Goal: Task Accomplishment & Management: Use online tool/utility

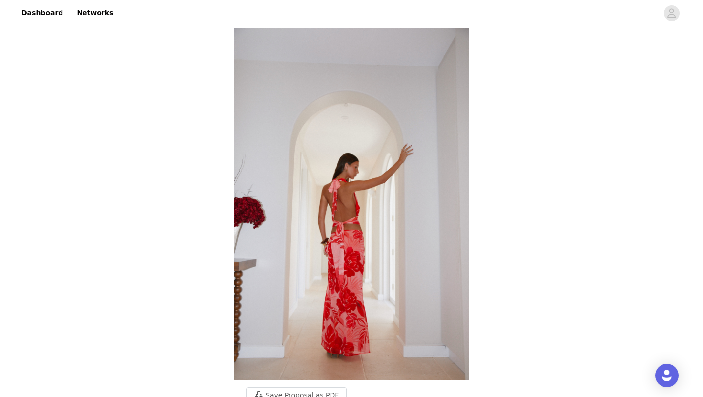
click at [54, 26] on header "Dashboard Networks" at bounding box center [351, 13] width 703 height 26
click at [42, 10] on link "Dashboard" at bounding box center [42, 13] width 53 height 22
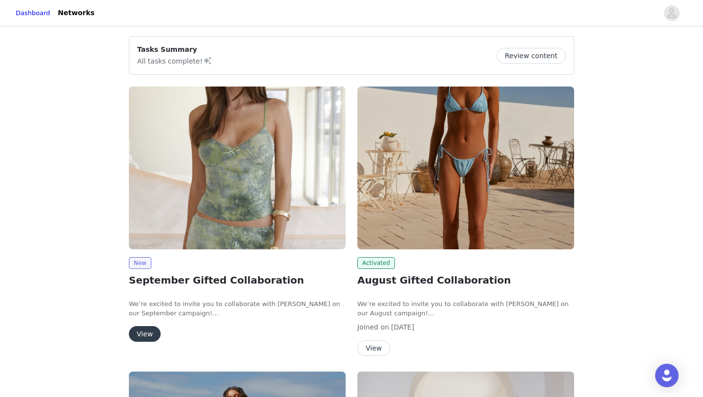
click at [148, 331] on button "View" at bounding box center [145, 334] width 32 height 16
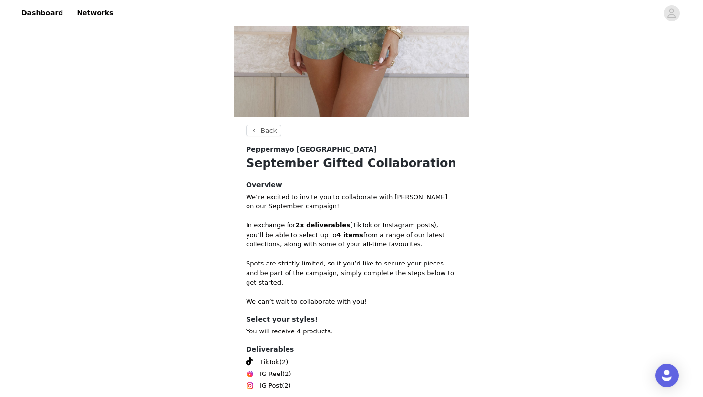
scroll to position [344, 0]
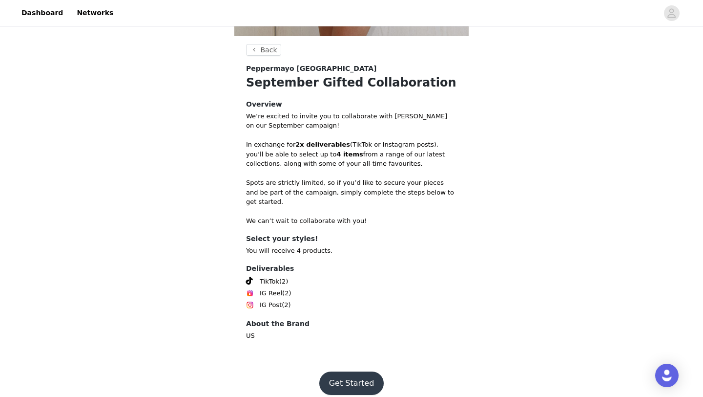
click at [333, 371] on button "Get Started" at bounding box center [351, 382] width 65 height 23
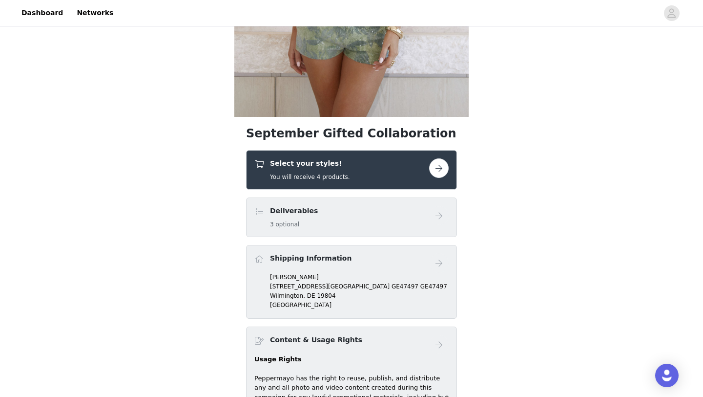
scroll to position [260, 0]
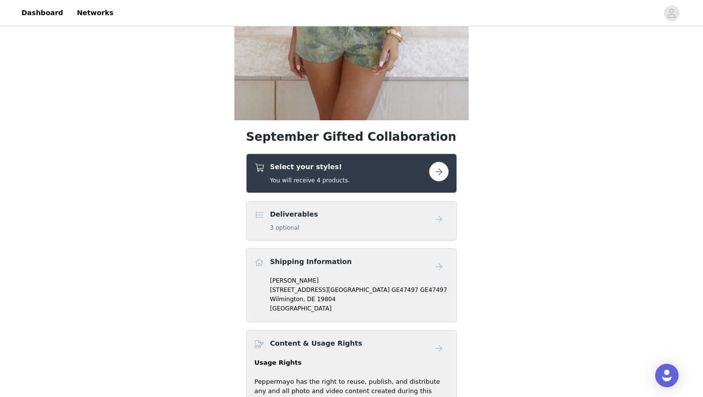
click at [434, 173] on button "button" at bounding box center [439, 172] width 20 height 20
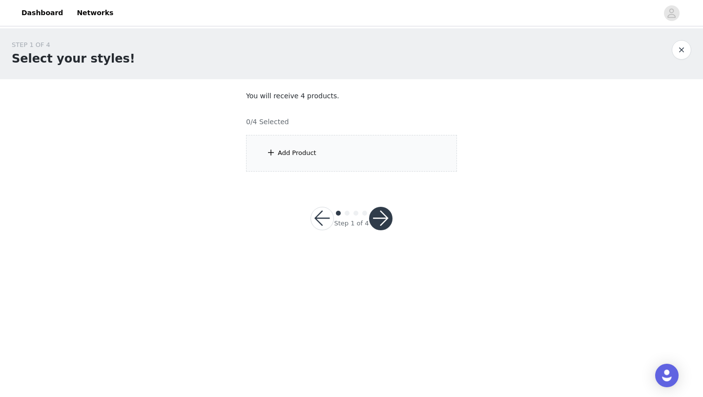
click at [274, 157] on span at bounding box center [271, 153] width 10 height 12
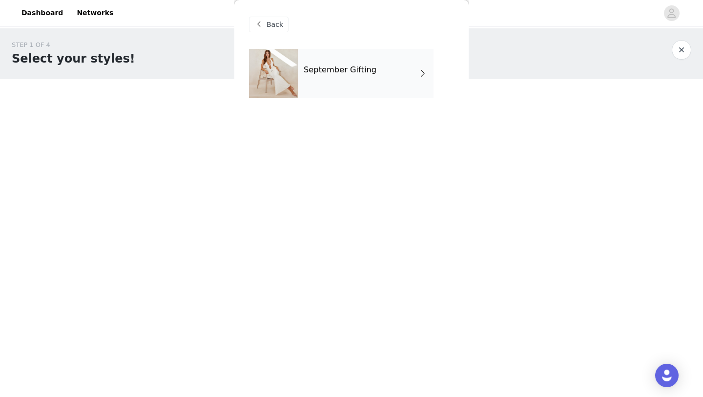
click at [315, 88] on div "September Gifting" at bounding box center [366, 73] width 136 height 49
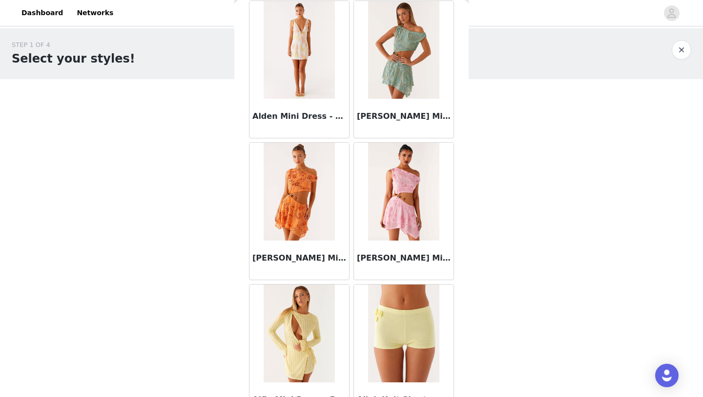
scroll to position [1098, 0]
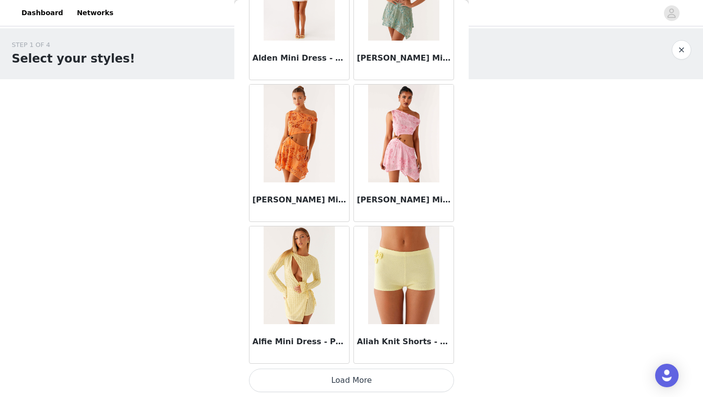
click at [342, 380] on button "Load More" at bounding box center [351, 379] width 205 height 23
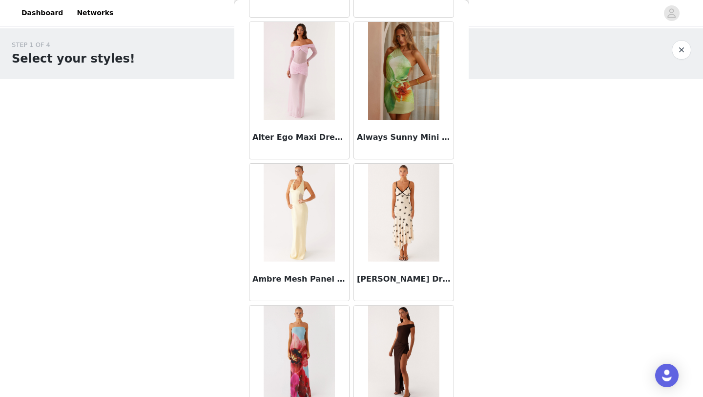
scroll to position [2514, 0]
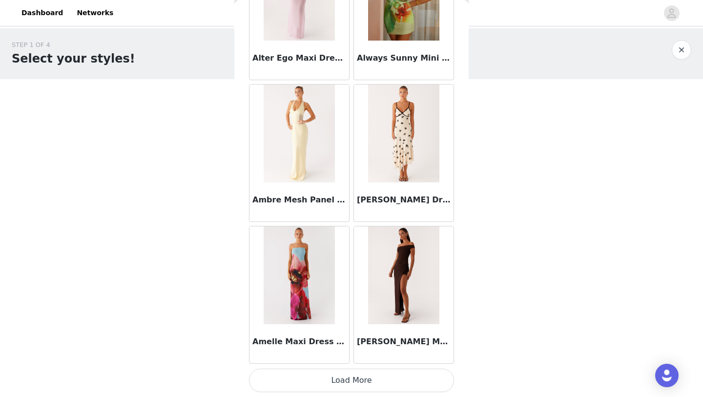
click at [357, 375] on button "Load More" at bounding box center [351, 379] width 205 height 23
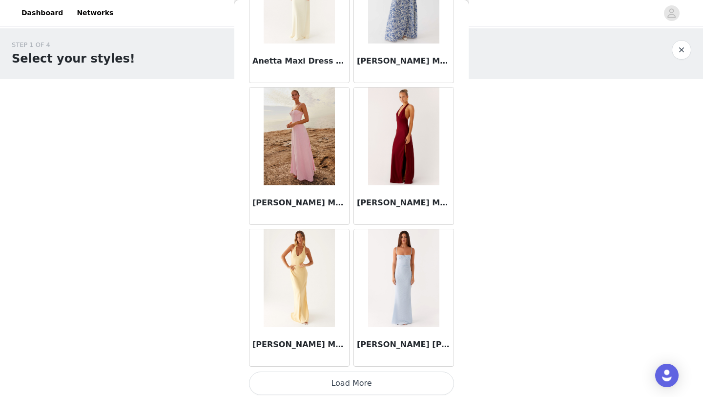
scroll to position [3931, 0]
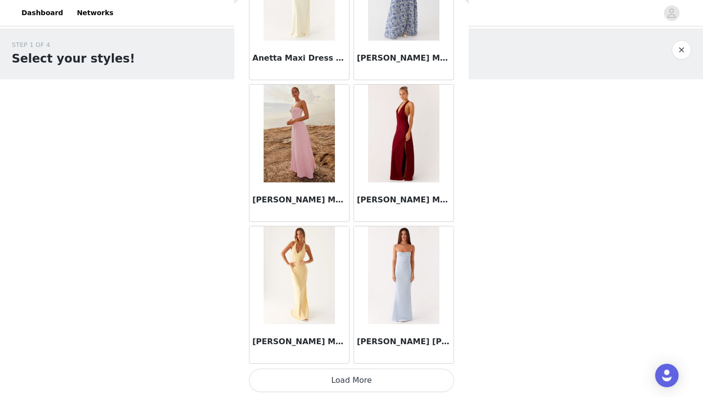
click at [352, 380] on button "Load More" at bounding box center [351, 379] width 205 height 23
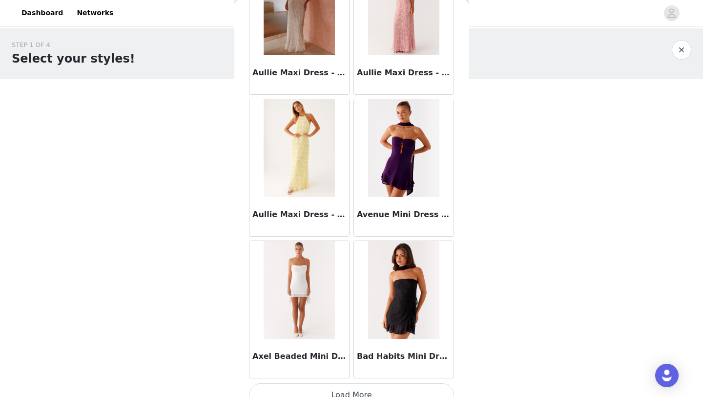
scroll to position [5347, 0]
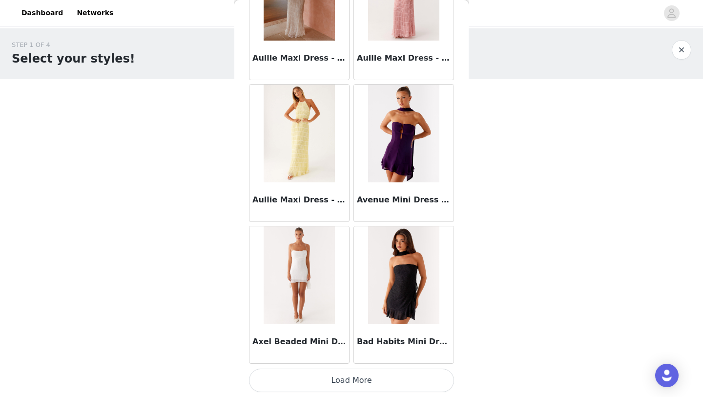
click at [351, 375] on button "Load More" at bounding box center [351, 379] width 205 height 23
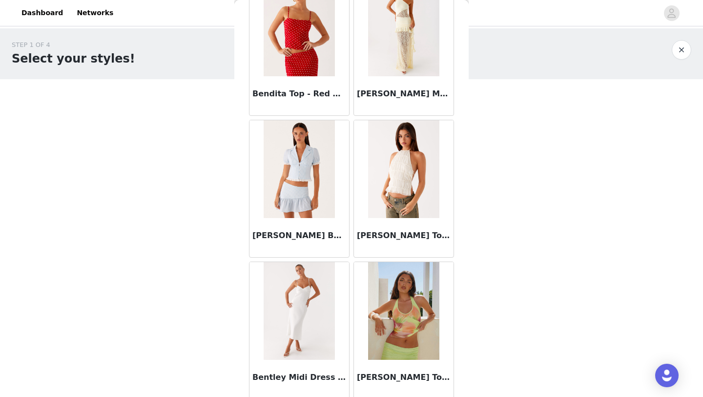
scroll to position [6763, 0]
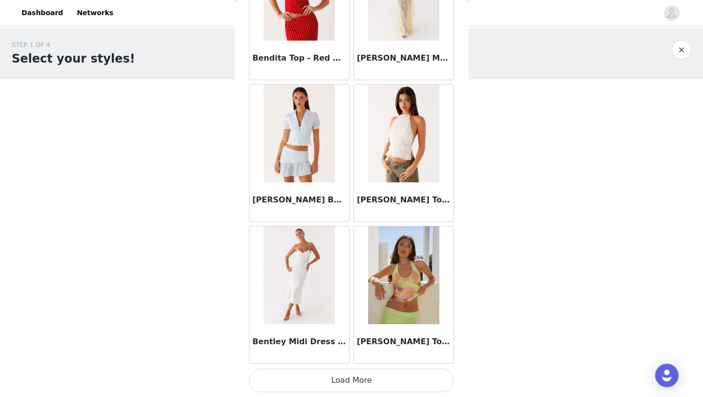
click at [359, 375] on button "Load More" at bounding box center [351, 379] width 205 height 23
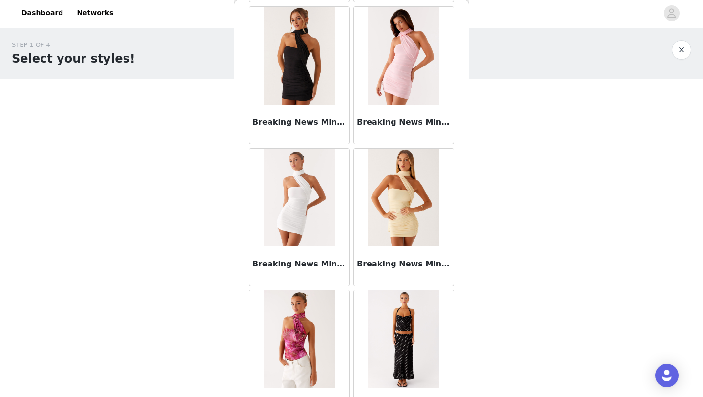
scroll to position [8179, 0]
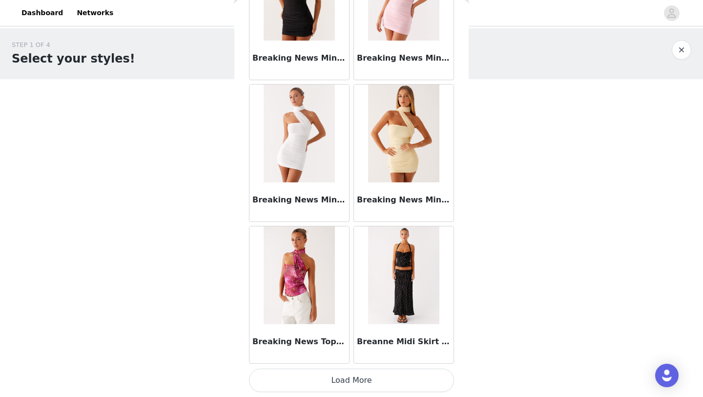
click at [355, 378] on button "Load More" at bounding box center [351, 379] width 205 height 23
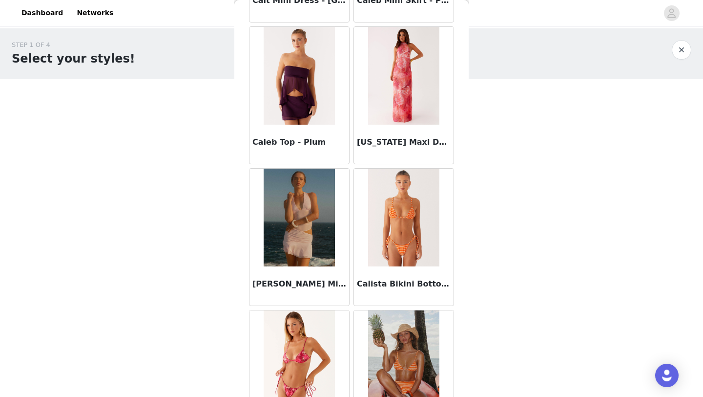
scroll to position [9596, 0]
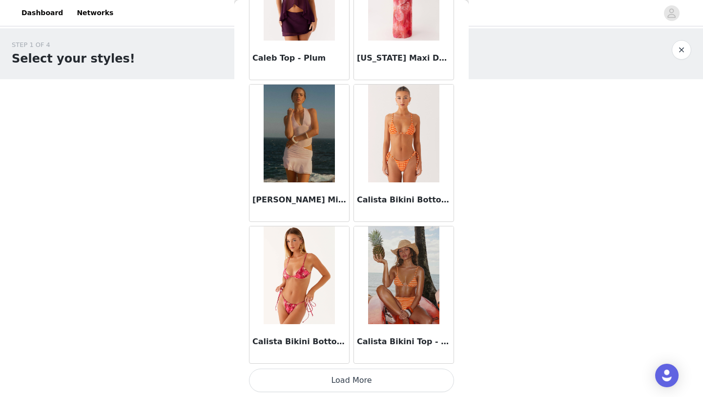
click at [338, 382] on button "Load More" at bounding box center [351, 379] width 205 height 23
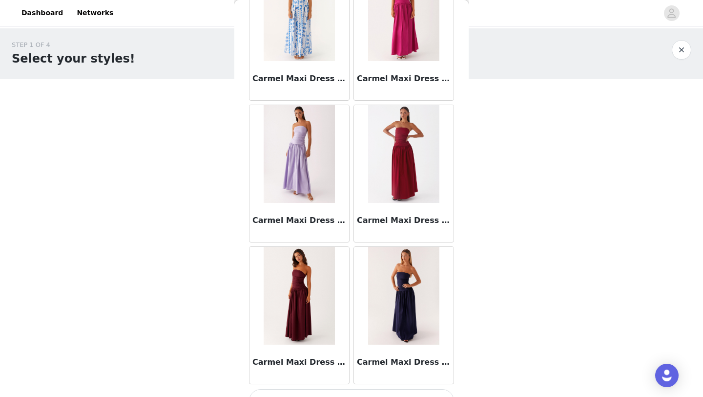
scroll to position [11012, 0]
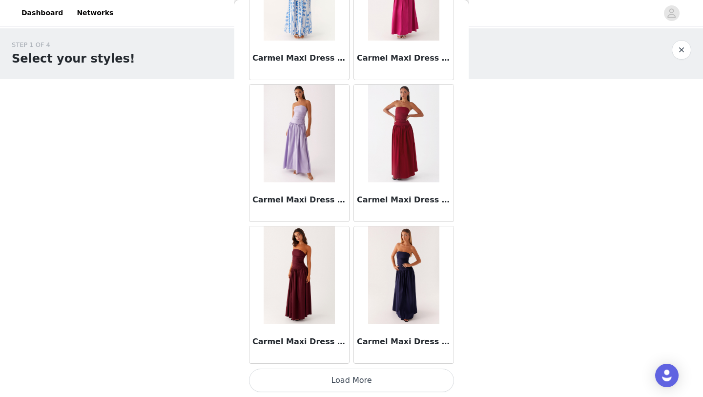
click at [293, 386] on button "Load More" at bounding box center [351, 379] width 205 height 23
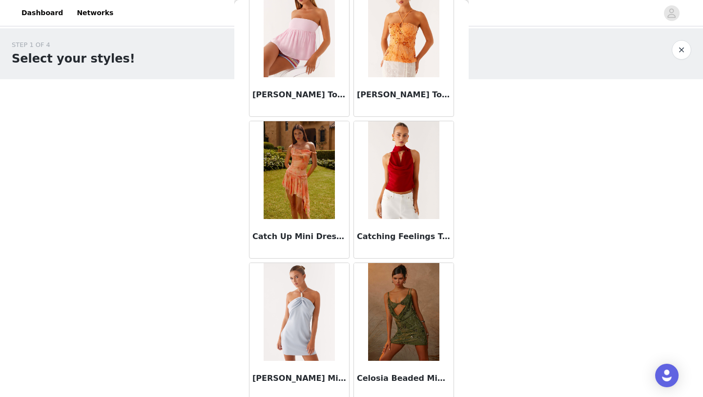
scroll to position [12428, 0]
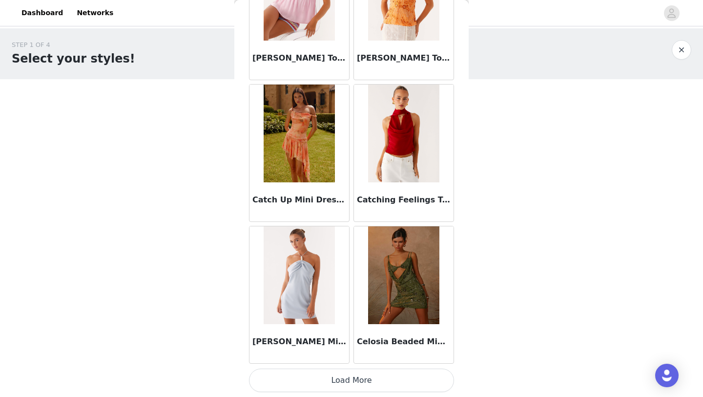
click at [267, 372] on button "Load More" at bounding box center [351, 379] width 205 height 23
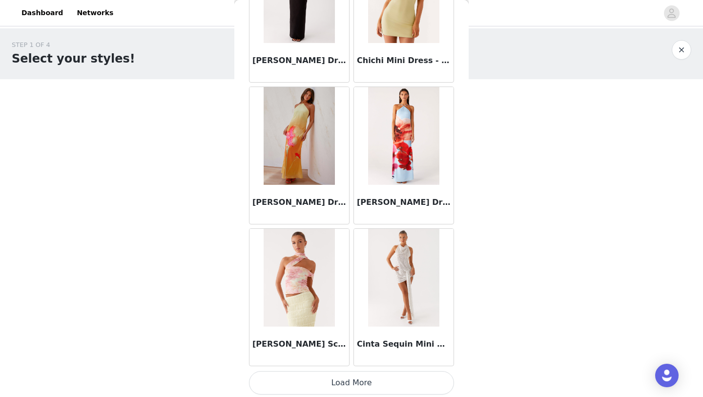
scroll to position [13845, 0]
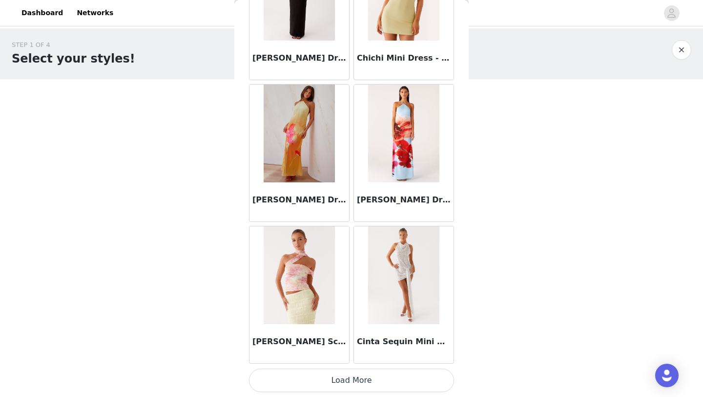
click at [342, 380] on button "Load More" at bounding box center [351, 379] width 205 height 23
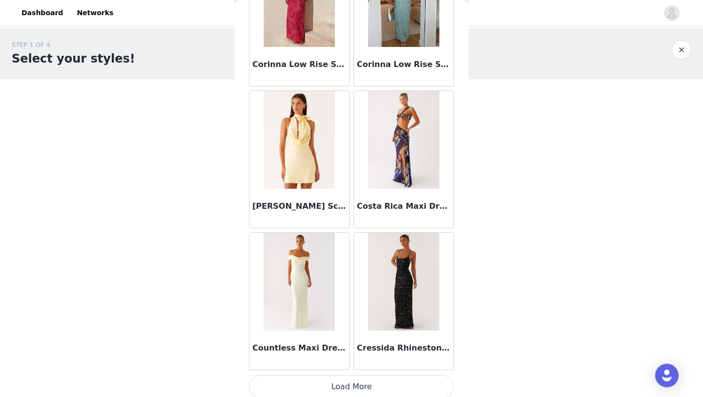
scroll to position [15261, 0]
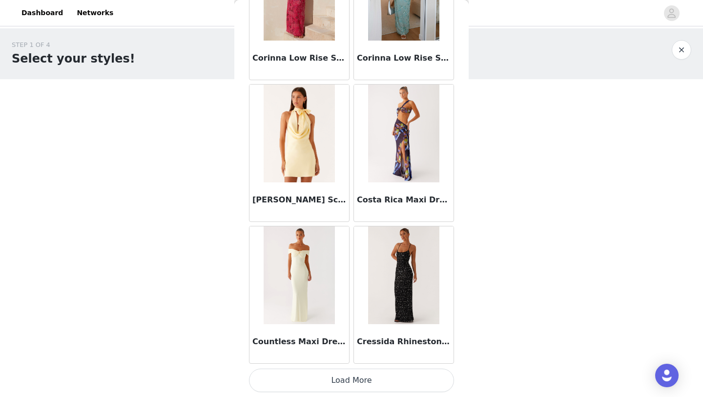
click at [351, 373] on button "Load More" at bounding box center [351, 379] width 205 height 23
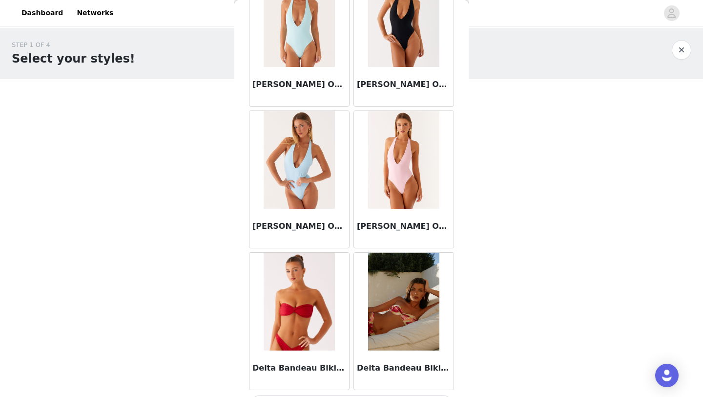
scroll to position [16677, 0]
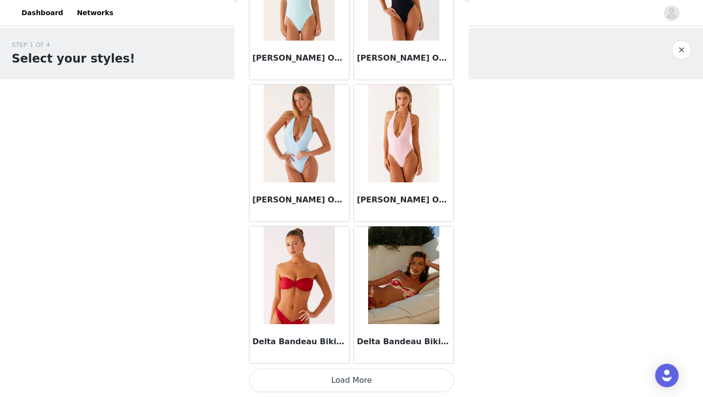
click at [350, 379] on button "Load More" at bounding box center [351, 379] width 205 height 23
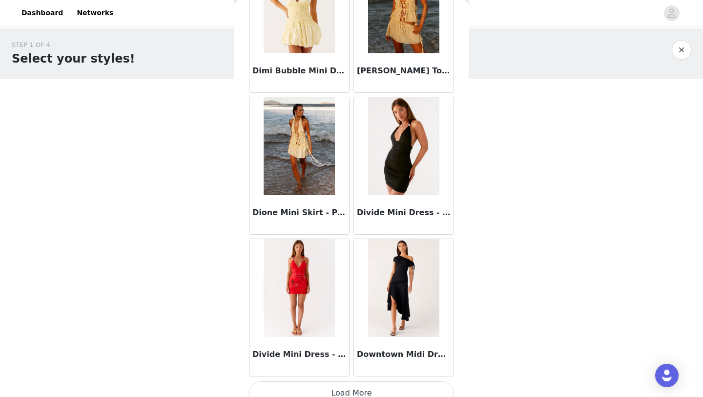
scroll to position [18094, 0]
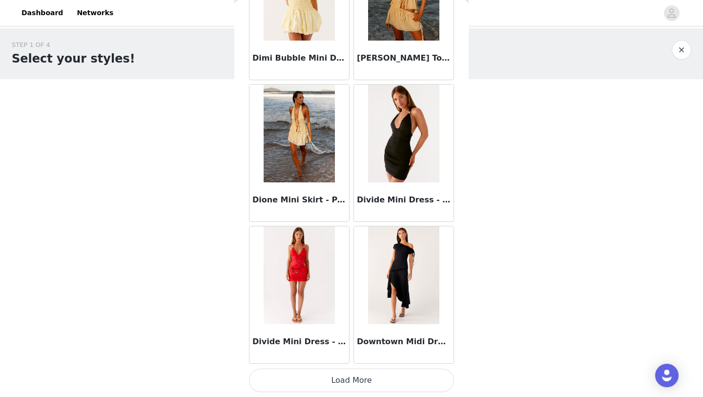
click at [346, 372] on button "Load More" at bounding box center [351, 379] width 205 height 23
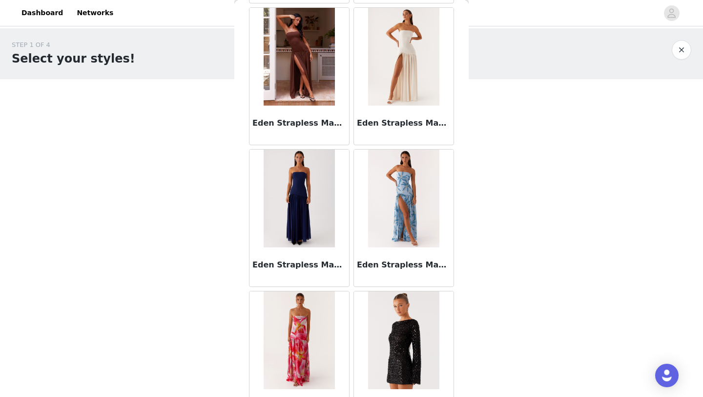
scroll to position [19510, 0]
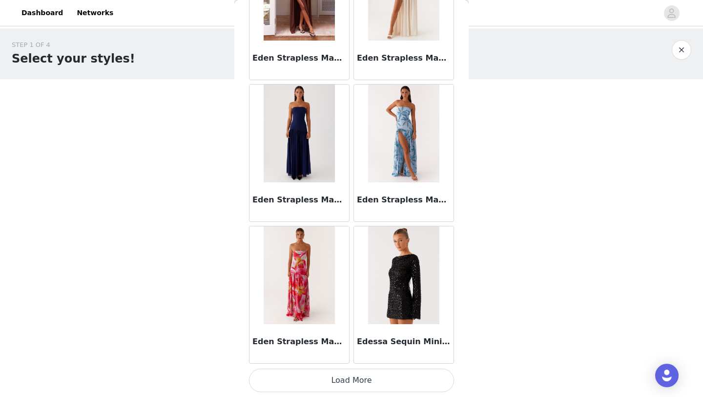
click at [350, 385] on button "Load More" at bounding box center [351, 379] width 205 height 23
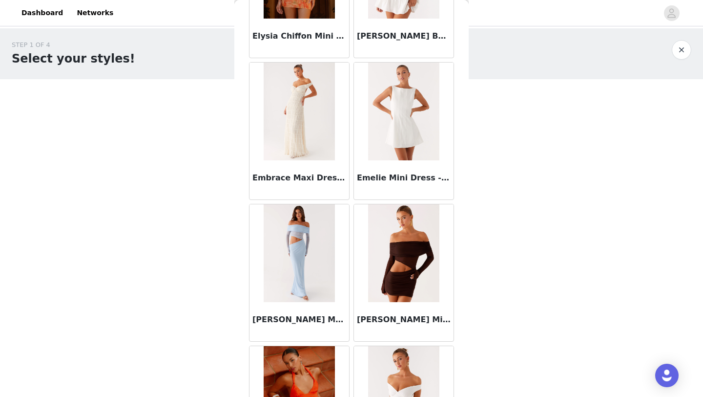
scroll to position [20926, 0]
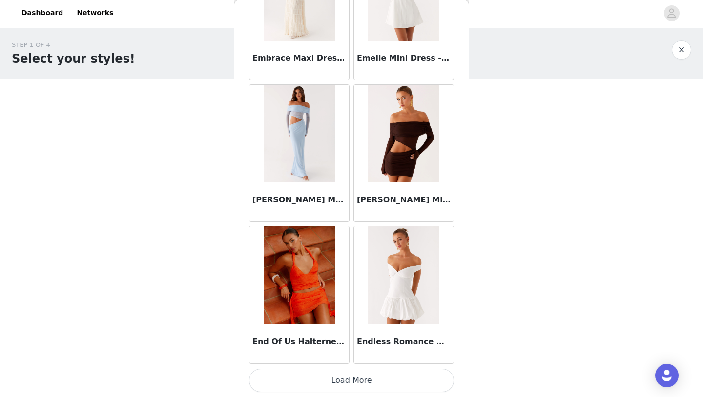
click at [354, 382] on button "Load More" at bounding box center [351, 379] width 205 height 23
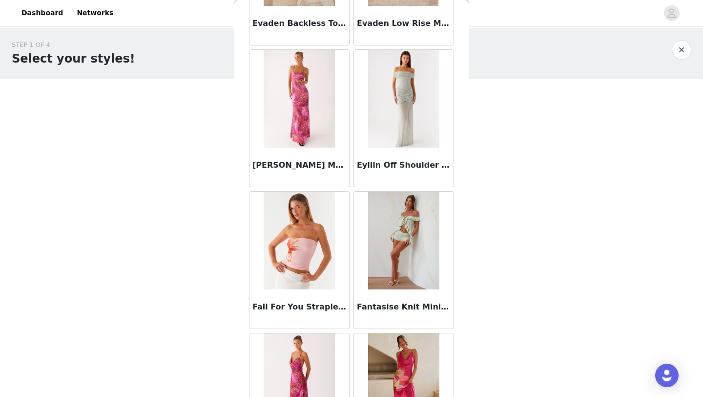
scroll to position [22343, 0]
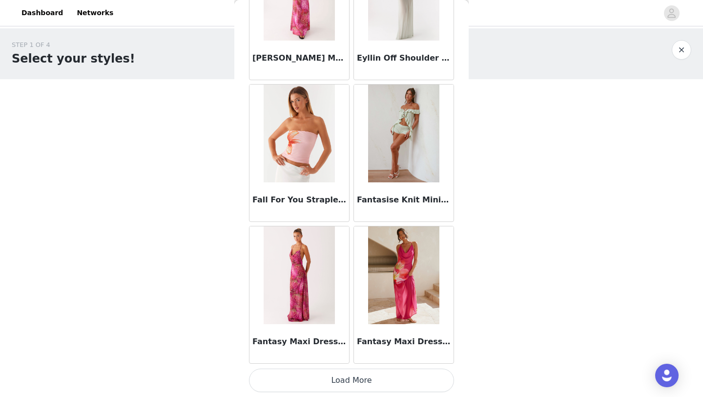
click at [357, 378] on button "Load More" at bounding box center [351, 379] width 205 height 23
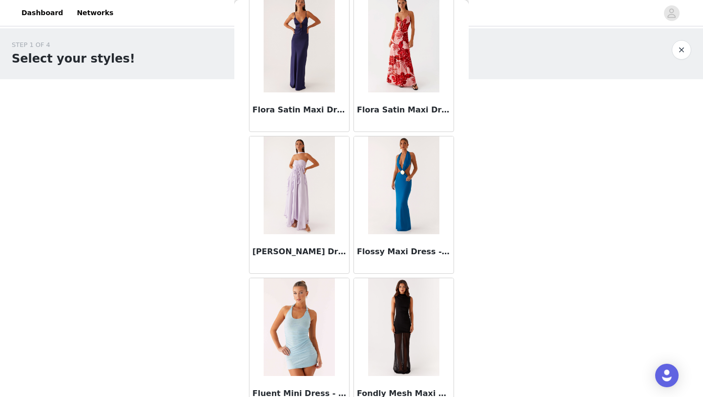
scroll to position [23759, 0]
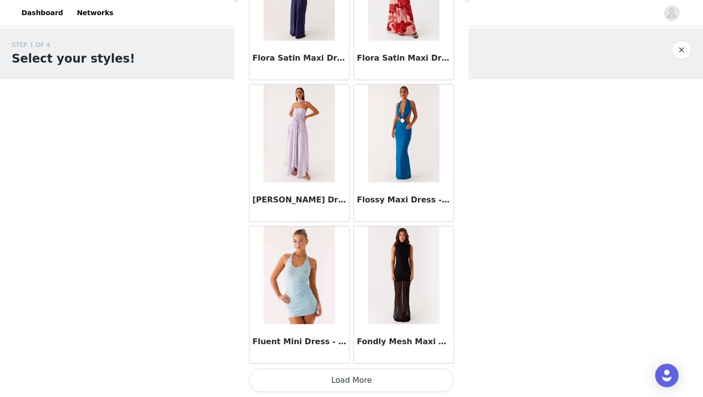
click at [370, 378] on button "Load More" at bounding box center [351, 379] width 205 height 23
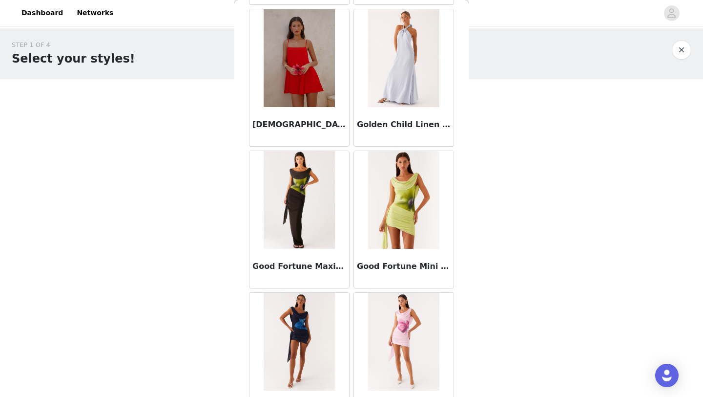
scroll to position [25175, 0]
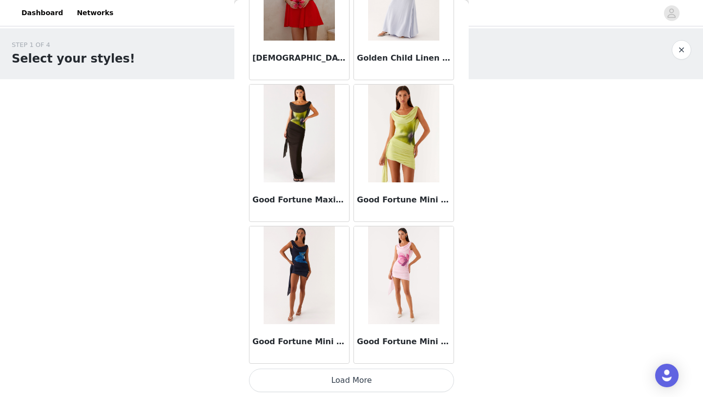
click at [371, 373] on button "Load More" at bounding box center [351, 379] width 205 height 23
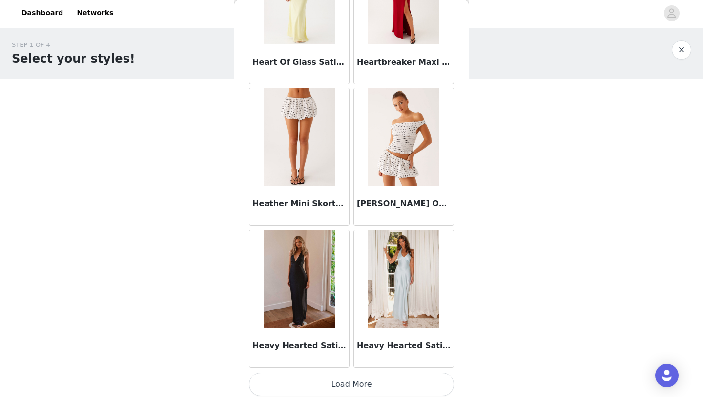
scroll to position [26592, 0]
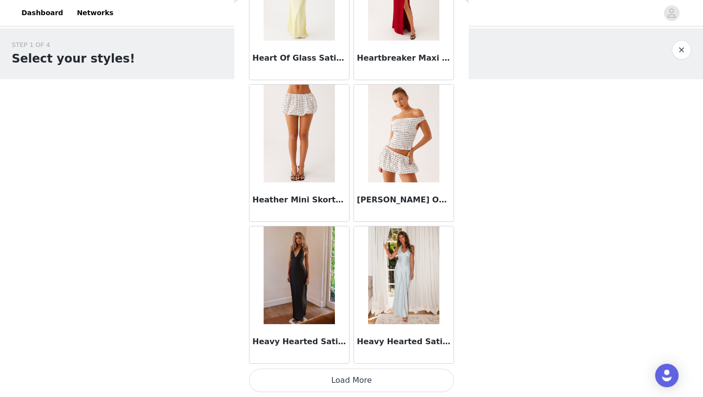
click at [349, 378] on button "Load More" at bounding box center [351, 379] width 205 height 23
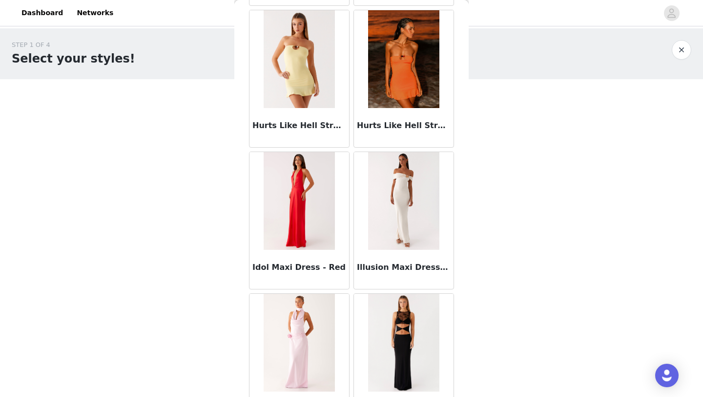
scroll to position [28008, 0]
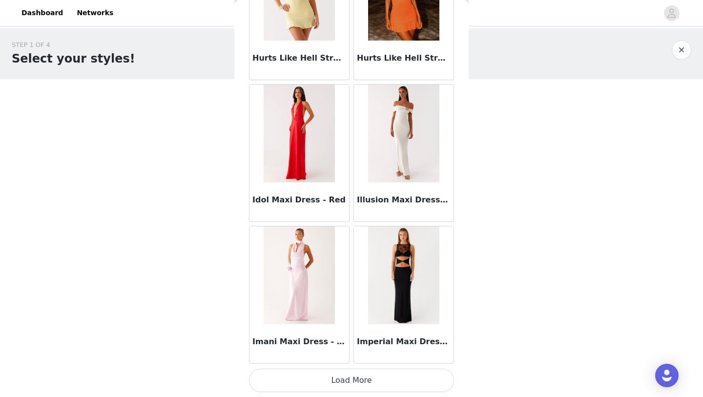
click at [352, 377] on button "Load More" at bounding box center [351, 379] width 205 height 23
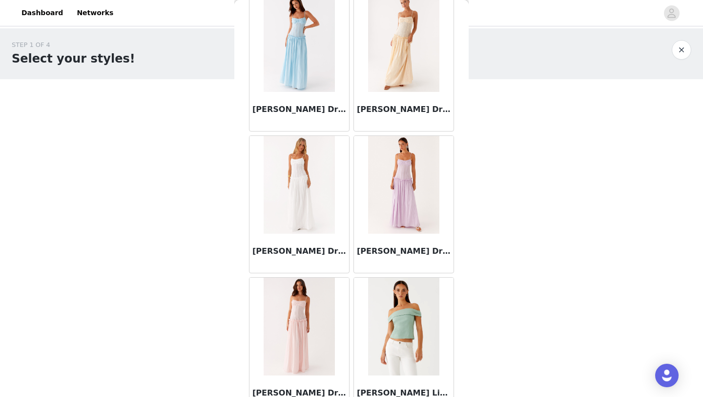
scroll to position [29424, 0]
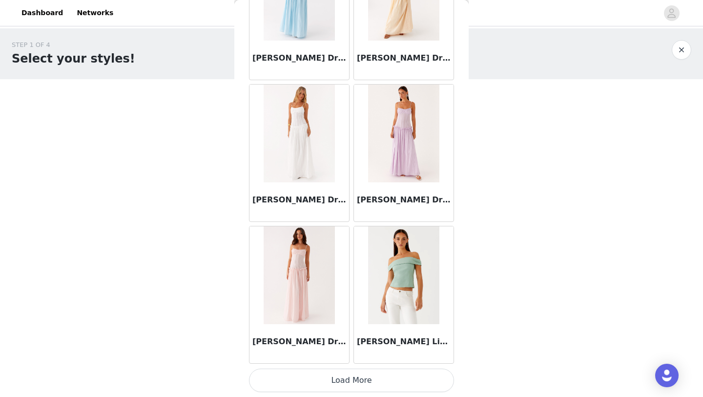
click at [353, 376] on button "Load More" at bounding box center [351, 379] width 205 height 23
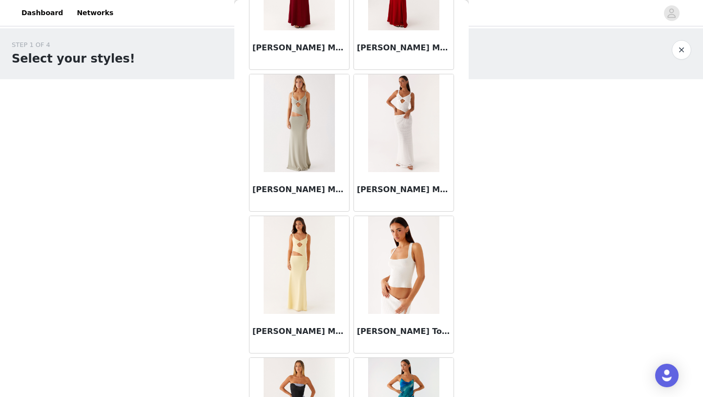
scroll to position [30569, 0]
